Goal: Navigation & Orientation: Find specific page/section

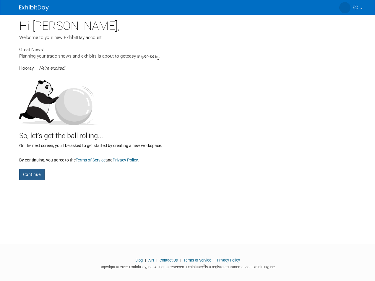
click at [36, 174] on button "Continue" at bounding box center [31, 174] width 25 height 11
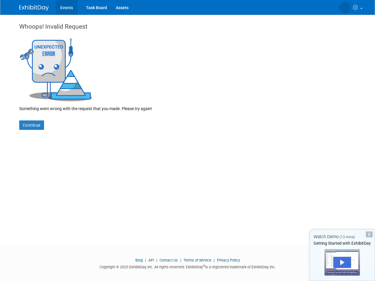
click at [67, 9] on link "Events" at bounding box center [67, 7] width 22 height 15
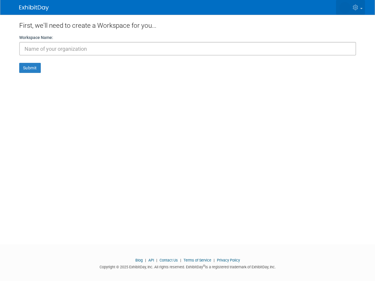
click at [361, 9] on link at bounding box center [350, 7] width 29 height 15
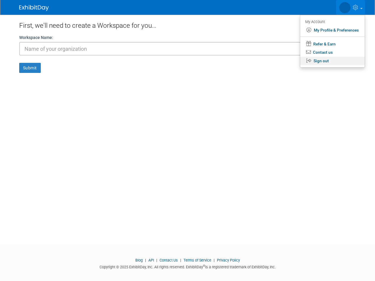
click at [333, 60] on link "Sign out" at bounding box center [332, 61] width 64 height 9
